Goal: Check status: Check status

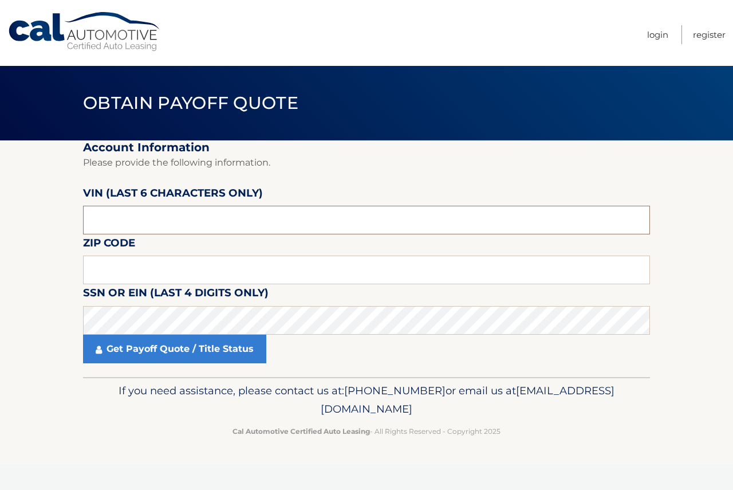
click at [177, 223] on input "text" at bounding box center [366, 220] width 567 height 29
paste input "RL0083"
type input "RL0083"
click at [99, 222] on input "RL0083" at bounding box center [366, 220] width 567 height 29
drag, startPoint x: 153, startPoint y: 219, endPoint x: 75, endPoint y: 227, distance: 78.3
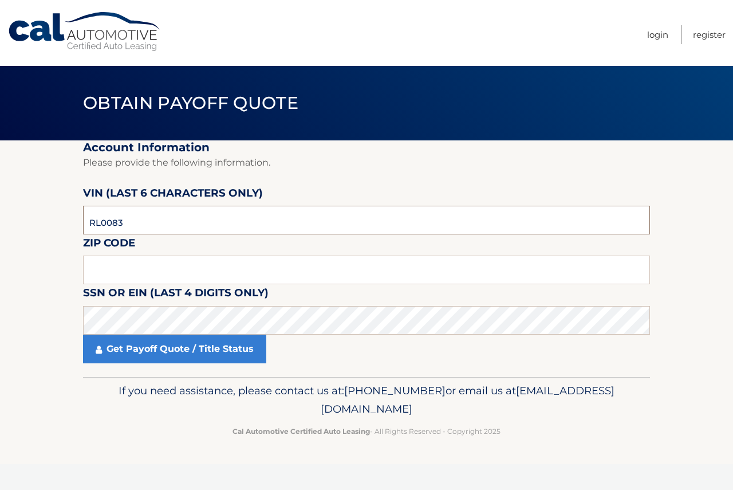
click at [75, 227] on section "Account Information Please provide the following information. [PERSON_NAME] (la…" at bounding box center [366, 258] width 733 height 236
type input "008387"
click at [165, 275] on input "text" at bounding box center [366, 269] width 567 height 29
type input "11385"
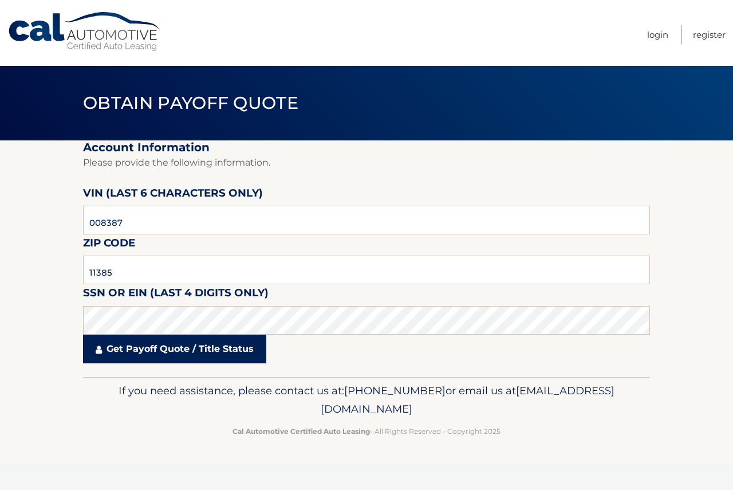
click at [161, 360] on link "Get Payoff Quote / Title Status" at bounding box center [174, 348] width 183 height 29
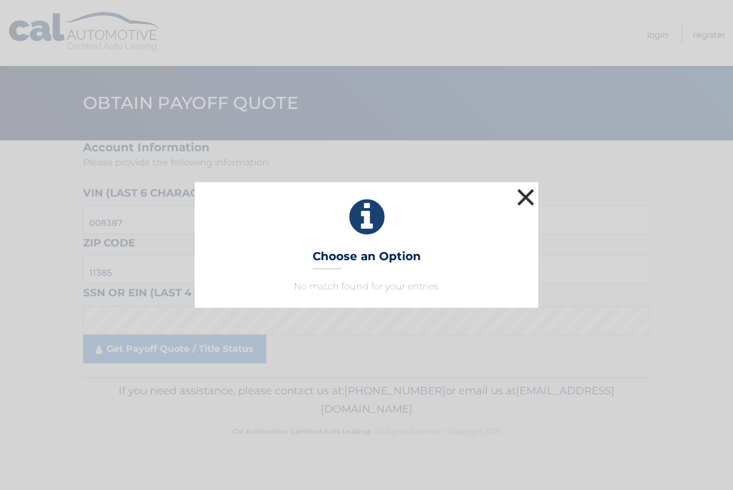
click at [527, 194] on button "×" at bounding box center [525, 197] width 23 height 23
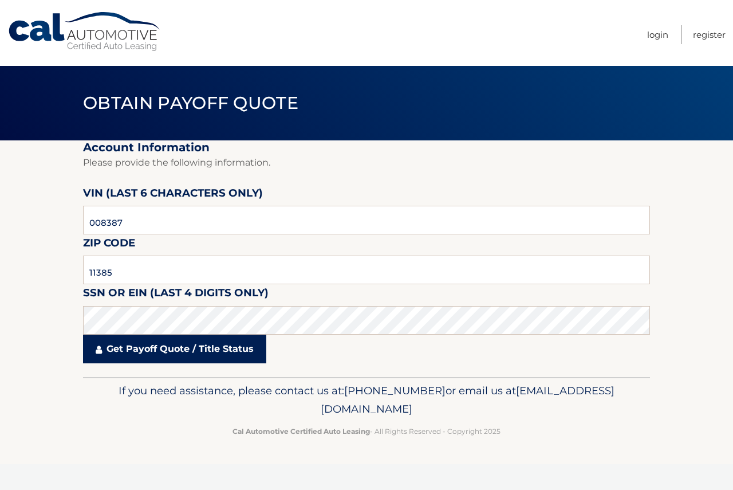
click at [150, 357] on link "Get Payoff Quote / Title Status" at bounding box center [174, 348] width 183 height 29
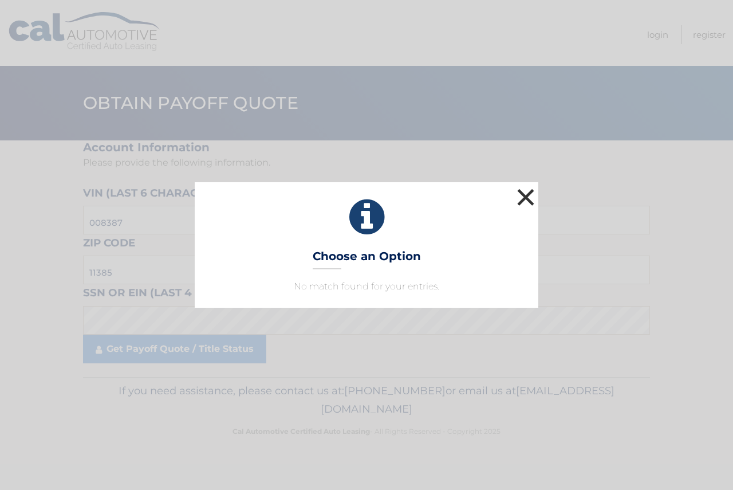
click at [528, 195] on button "×" at bounding box center [525, 197] width 23 height 23
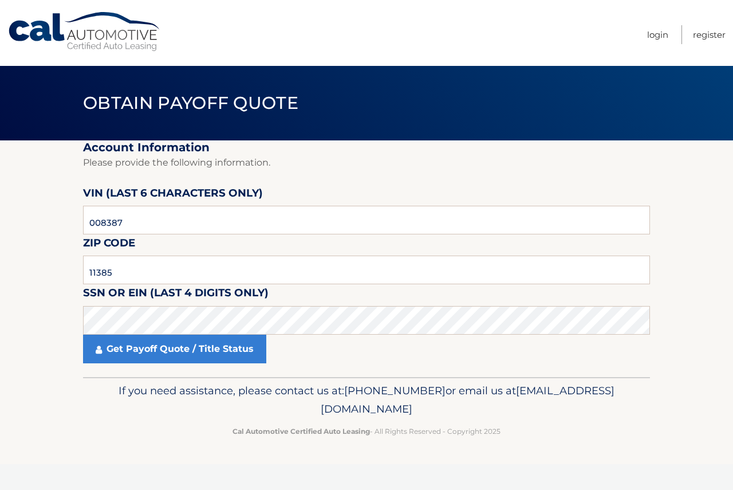
click at [504, 385] on p "If you need assistance, please contact us at: [PHONE_NUMBER] or email us at [EM…" at bounding box center [366, 399] width 552 height 37
click at [507, 365] on fieldset "Account Information Please provide the following information. [PERSON_NAME] (la…" at bounding box center [366, 258] width 567 height 236
